Goal: Check status: Check status

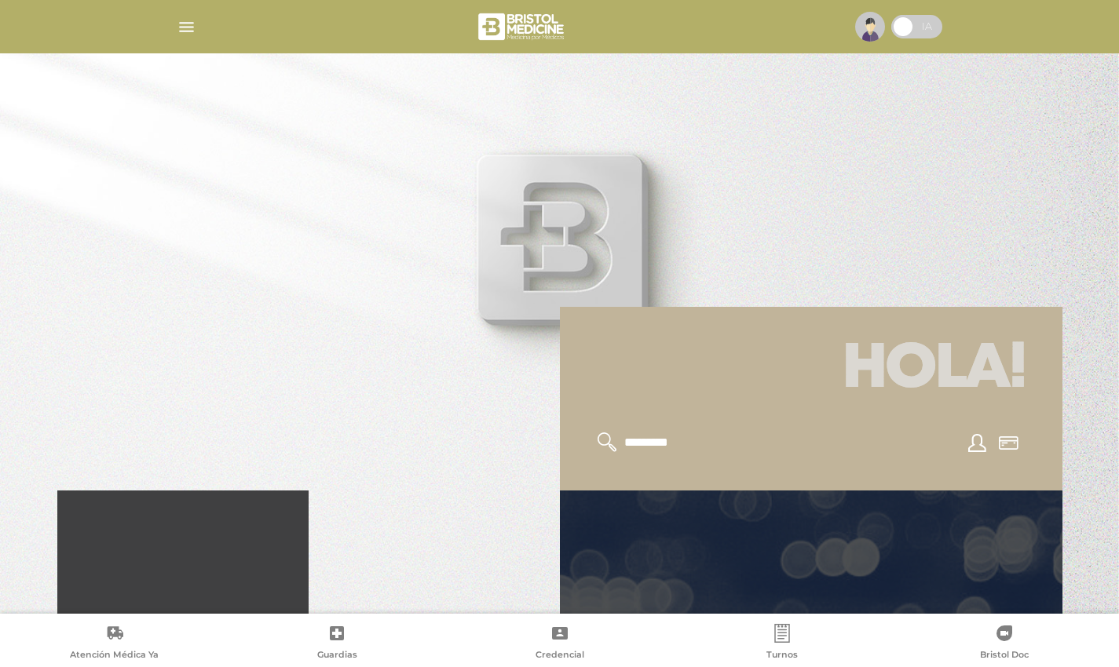
scroll to position [235, 0]
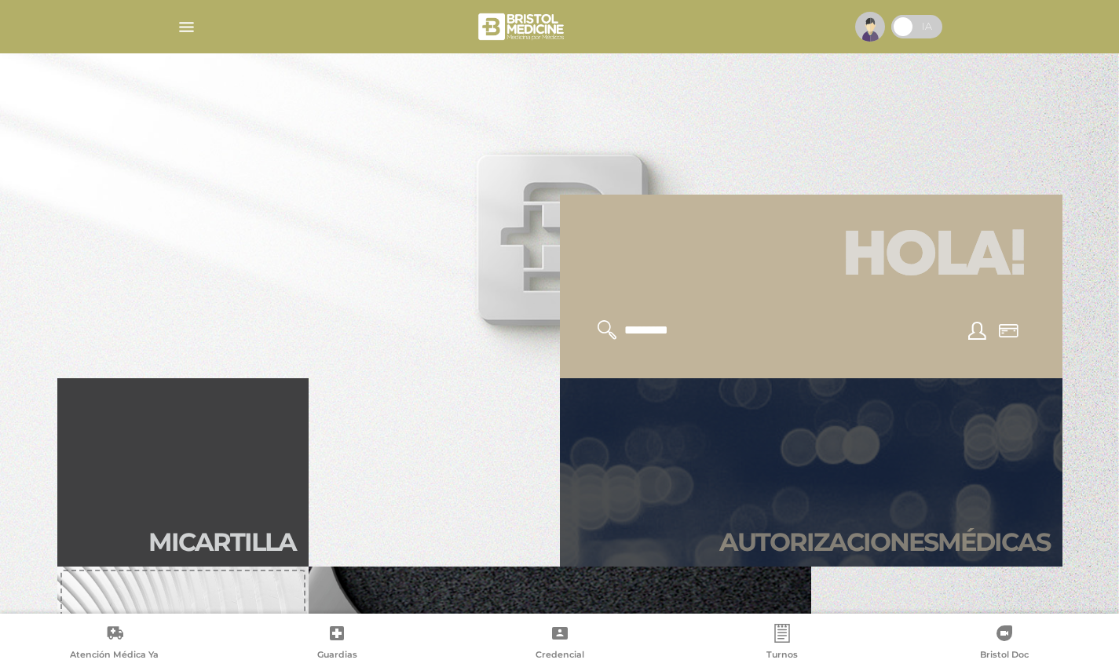
click at [754, 466] on link "Autori zaciones médicas" at bounding box center [811, 472] width 502 height 188
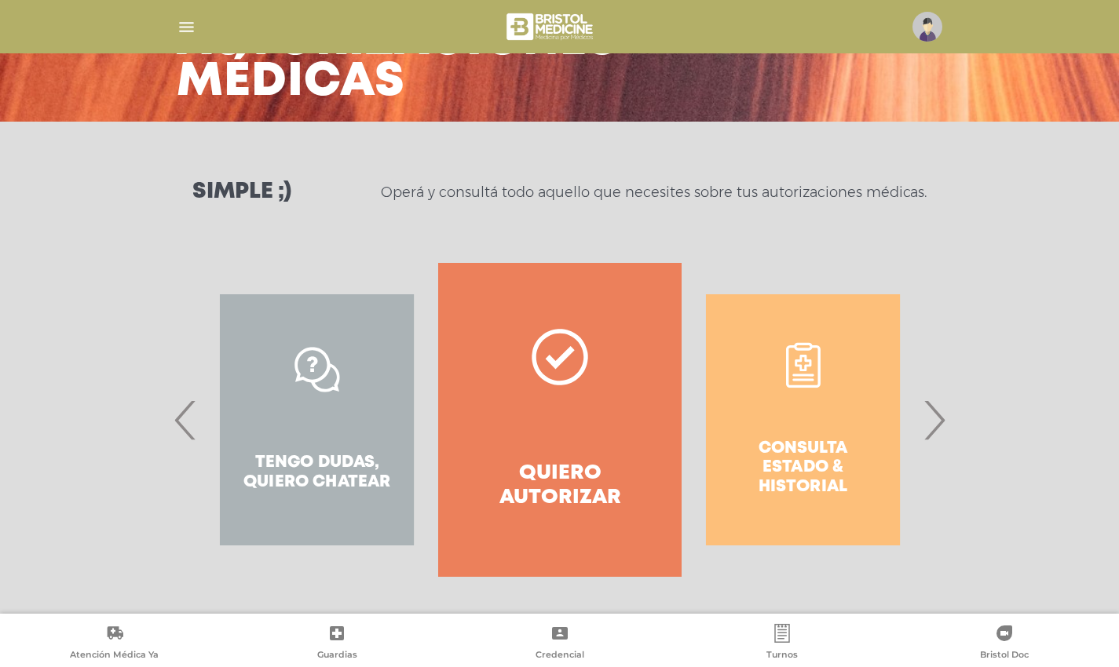
scroll to position [121, 0]
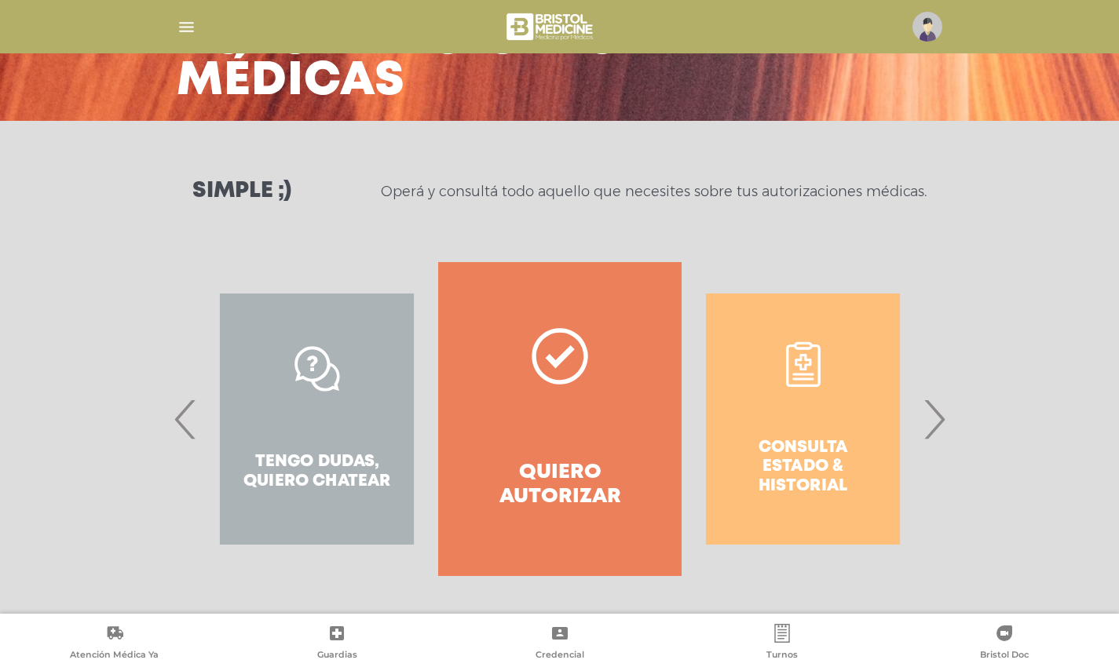
click at [790, 430] on div "Consulta estado & historial" at bounding box center [802, 419] width 243 height 314
click at [817, 386] on div "Consulta estado & historial" at bounding box center [802, 419] width 243 height 314
click at [929, 433] on span "›" at bounding box center [933, 419] width 31 height 85
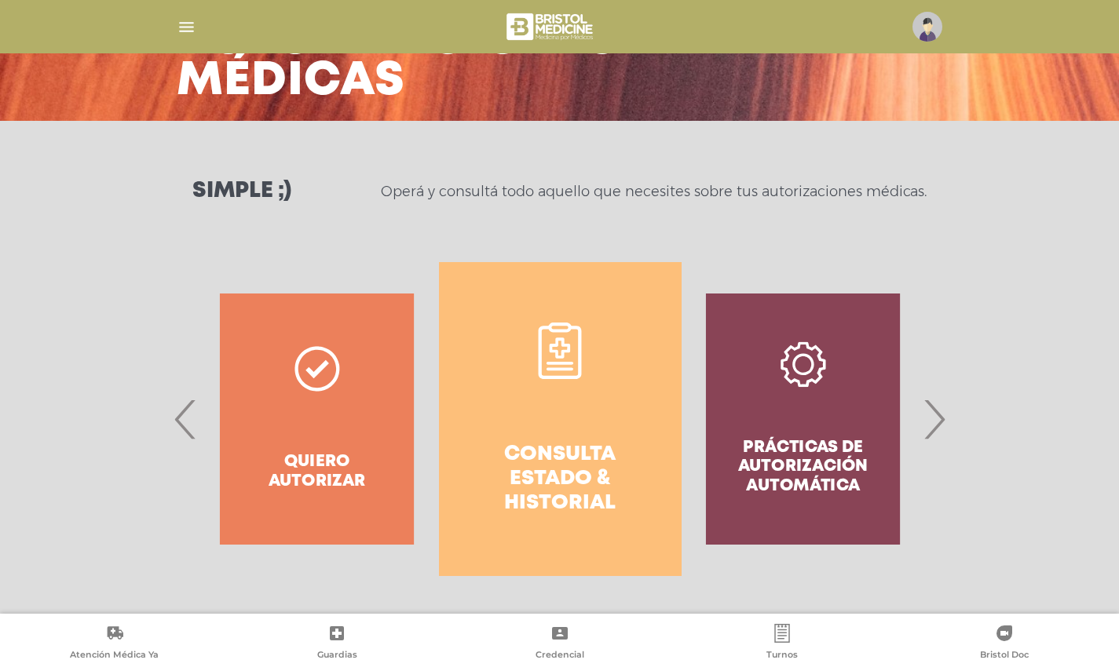
click at [812, 418] on div "Prácticas de autorización automática" at bounding box center [802, 419] width 243 height 314
click at [812, 360] on div "Prácticas de autorización automática" at bounding box center [802, 419] width 243 height 314
click at [550, 327] on icon at bounding box center [559, 351] width 43 height 57
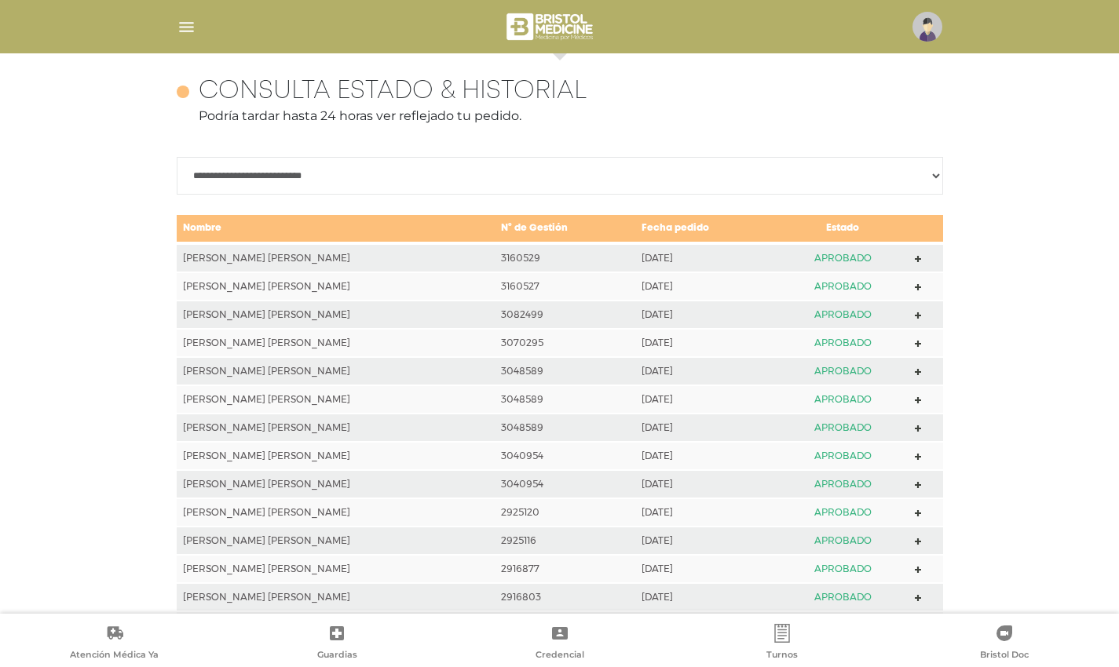
scroll to position [697, 0]
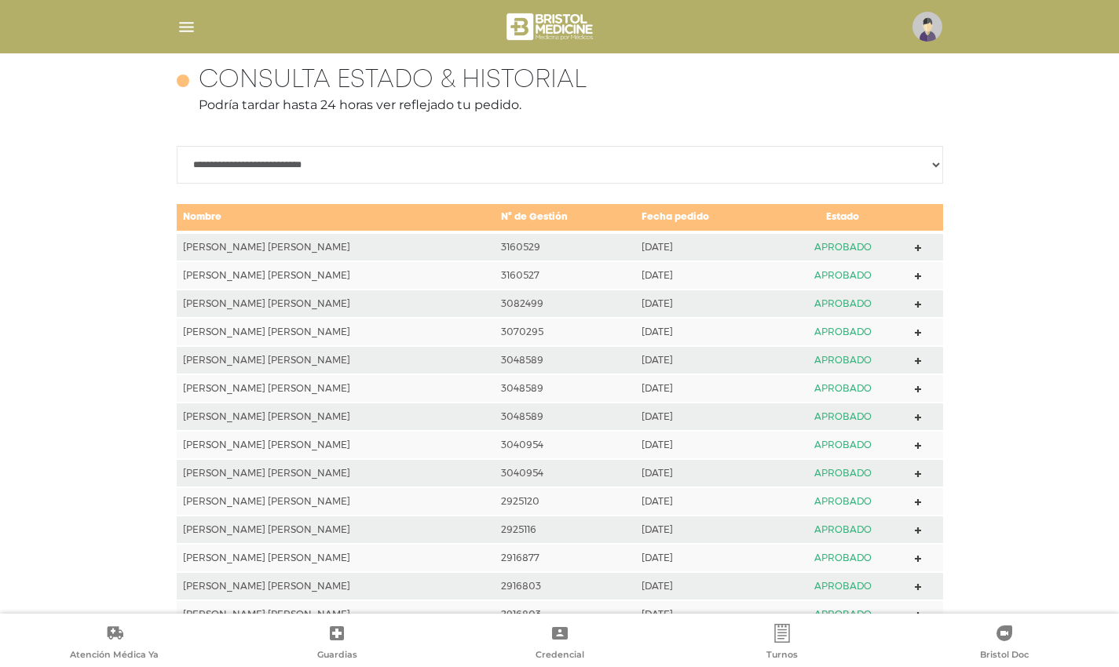
click at [914, 247] on icon at bounding box center [917, 248] width 7 height 7
click at [914, 275] on polygon at bounding box center [917, 276] width 7 height 7
click at [914, 246] on polygon at bounding box center [917, 248] width 7 height 7
click at [914, 333] on polygon at bounding box center [917, 333] width 7 height 7
click at [918, 306] on icon at bounding box center [917, 304] width 7 height 7
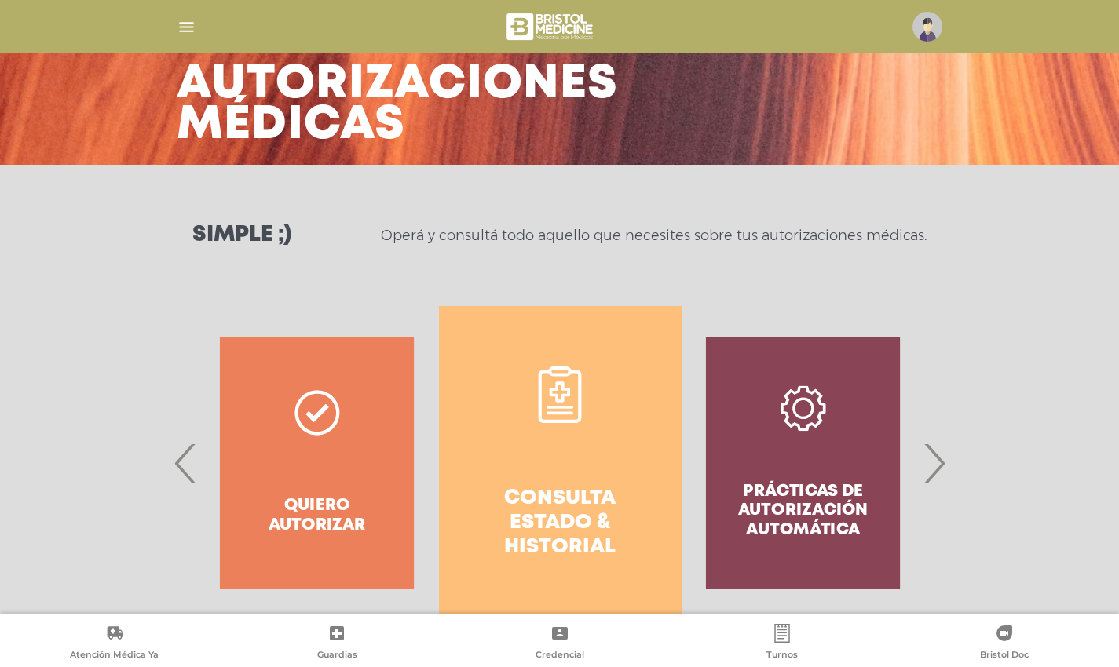
scroll to position [0, 0]
